Goal: Information Seeking & Learning: Find specific fact

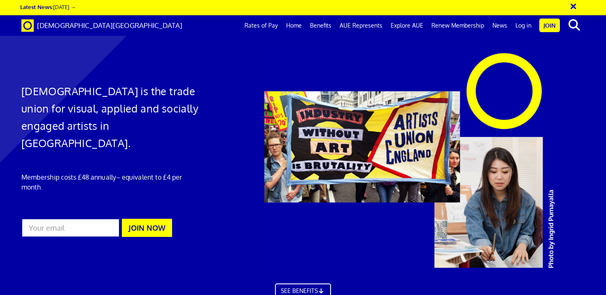
scroll to position [0, 5]
click at [275, 24] on link "Rates of Pay" at bounding box center [261, 25] width 42 height 21
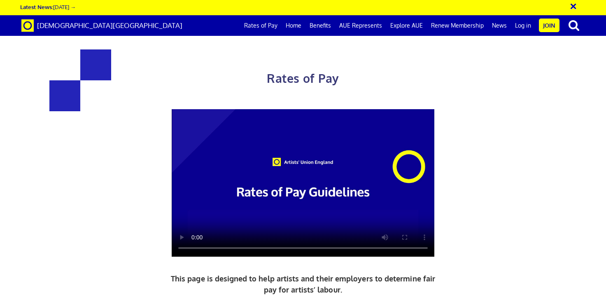
scroll to position [373, 0]
drag, startPoint x: 194, startPoint y: 71, endPoint x: 145, endPoint y: 70, distance: 49.4
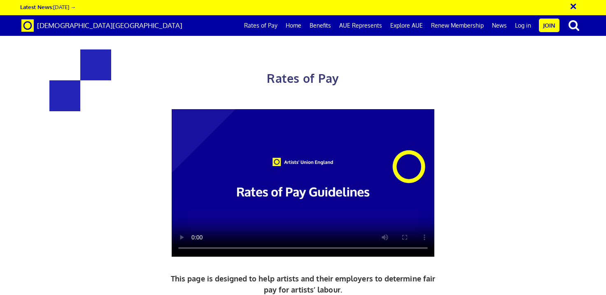
copy h3 "216.63"
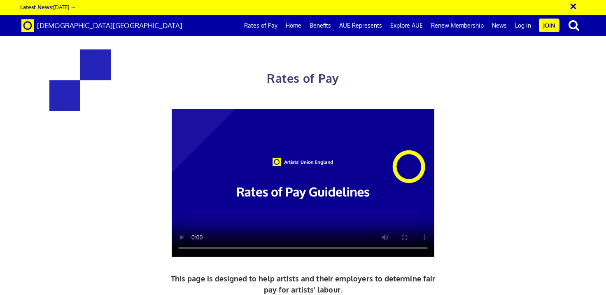
drag, startPoint x: 238, startPoint y: 108, endPoint x: 174, endPoint y: 109, distance: 63.4
copy span "27.08 an hour"
drag, startPoint x: 233, startPoint y: 214, endPoint x: 168, endPoint y: 199, distance: 66.6
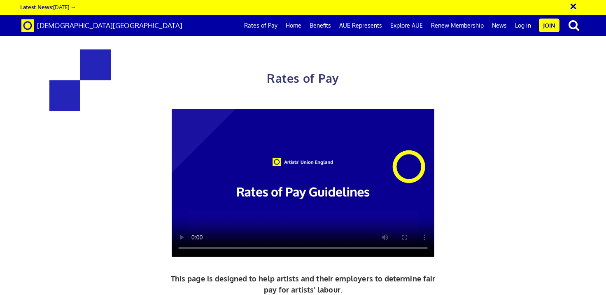
drag, startPoint x: 233, startPoint y: 212, endPoint x: 165, endPoint y: 199, distance: 69.2
copy span "£193.61 per ½ day £44.00 an hour"
